Goal: Information Seeking & Learning: Learn about a topic

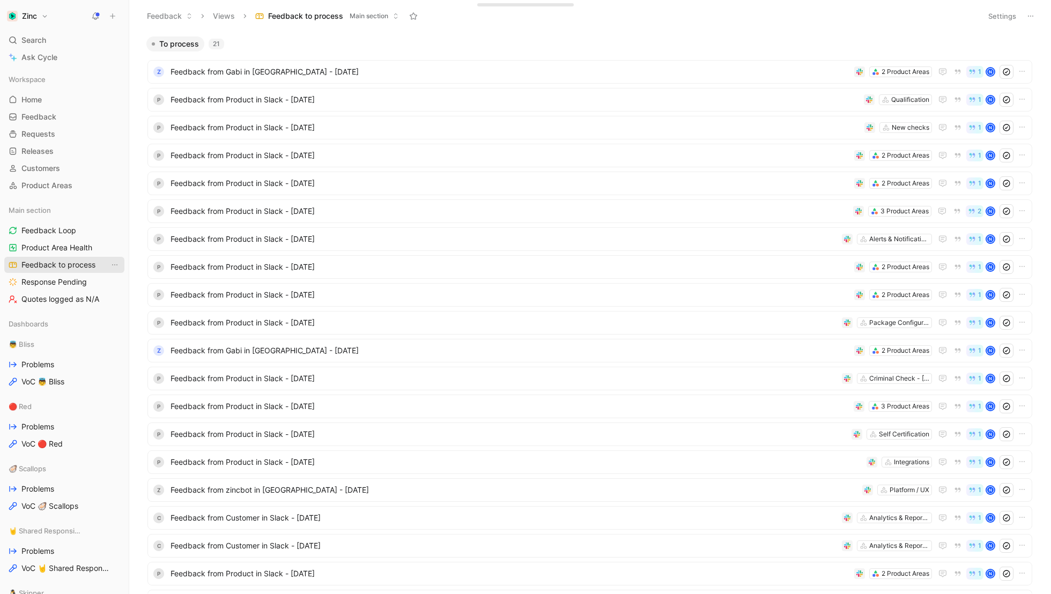
click at [75, 263] on span "Feedback to process" at bounding box center [58, 265] width 74 height 11
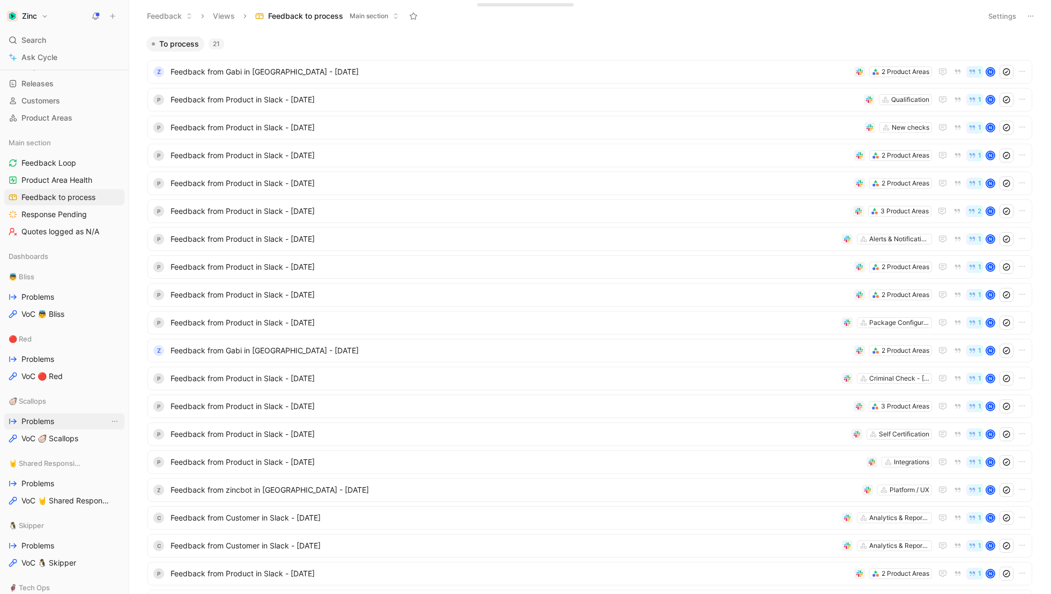
click at [36, 424] on span "Problems" at bounding box center [37, 421] width 33 height 11
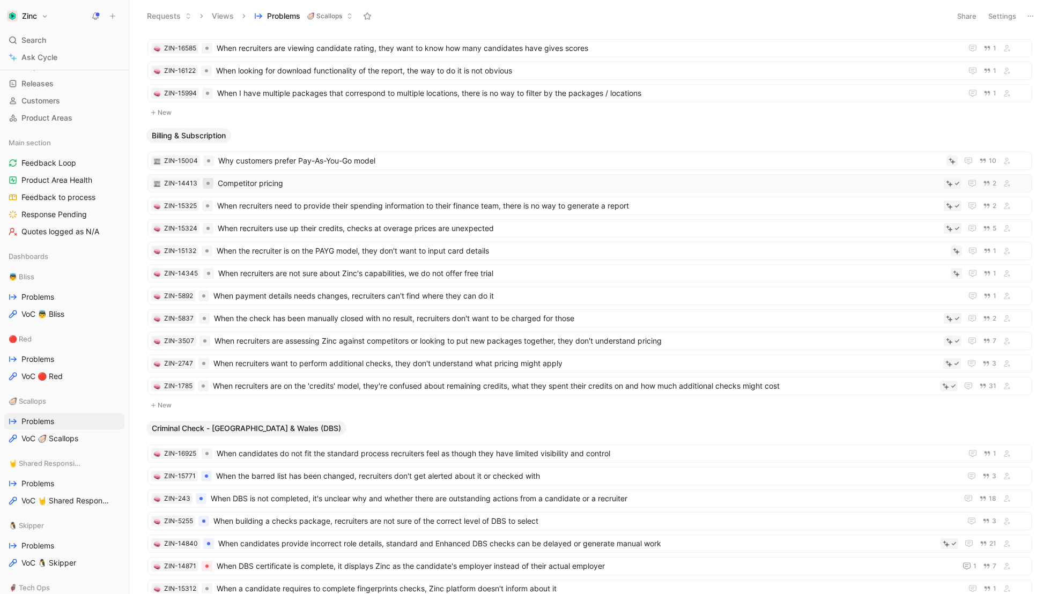
scroll to position [485, 0]
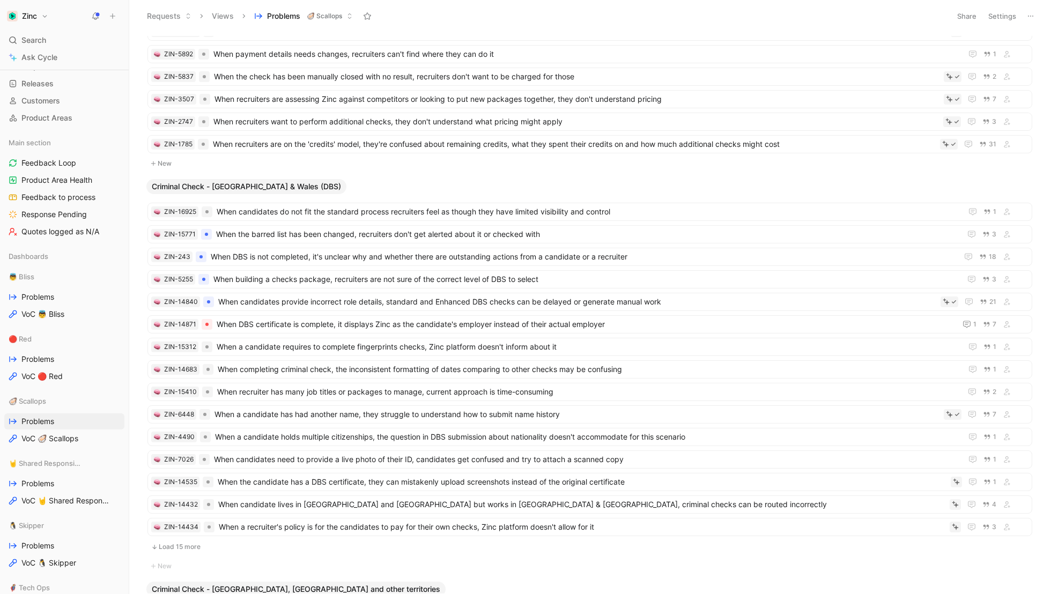
click at [193, 541] on button "Load 15 more" at bounding box center [590, 547] width 885 height 13
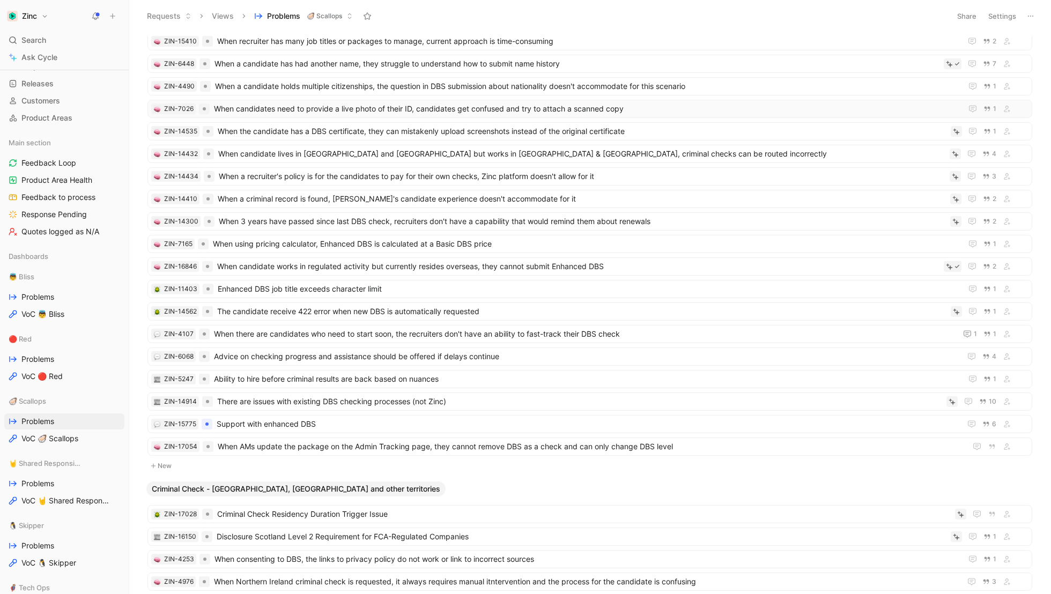
scroll to position [832, 0]
click at [204, 355] on div at bounding box center [204, 356] width 3 height 3
click at [467, 350] on span "Advice on checking progress and assistance should be offered if delays continue" at bounding box center [585, 356] width 743 height 13
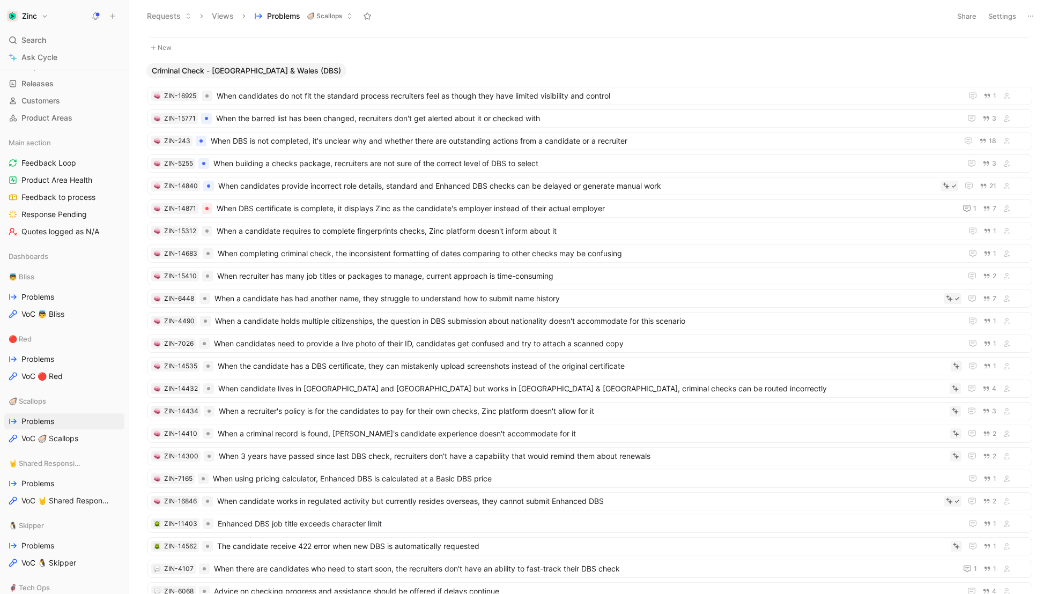
scroll to position [601, 0]
